Goal: Entertainment & Leisure: Consume media (video, audio)

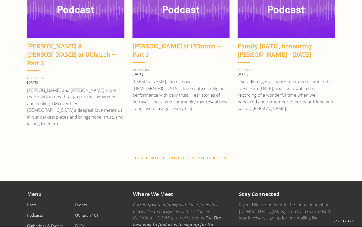
scroll to position [716, 0]
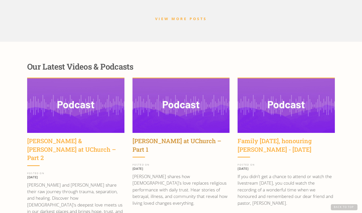
scroll to position [613, 0]
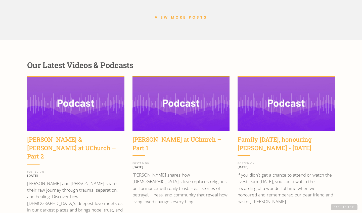
click at [191, 98] on img at bounding box center [181, 104] width 97 height 55
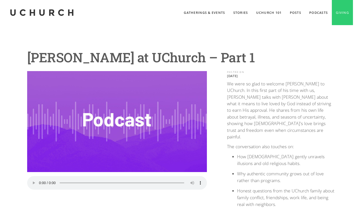
click at [39, 181] on audio "Your browser does not support the audio element." at bounding box center [117, 183] width 180 height 14
click at [40, 181] on audio "Your browser does not support the audio element." at bounding box center [117, 183] width 180 height 14
click at [31, 181] on audio "Your browser does not support the audio element." at bounding box center [117, 183] width 180 height 14
click at [40, 181] on audio "Your browser does not support the audio element." at bounding box center [117, 183] width 180 height 14
